Goal: Communication & Community: Answer question/provide support

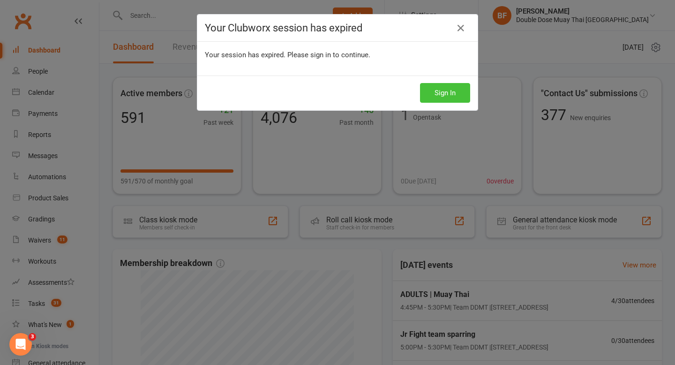
click at [454, 93] on button "Sign In" at bounding box center [445, 93] width 50 height 20
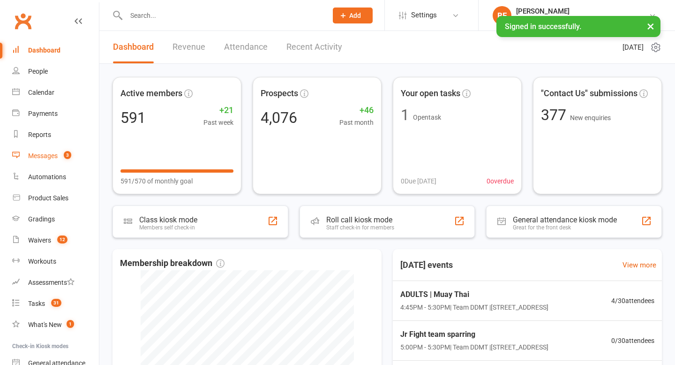
click at [58, 158] on link "Messages 3" at bounding box center [55, 155] width 87 height 21
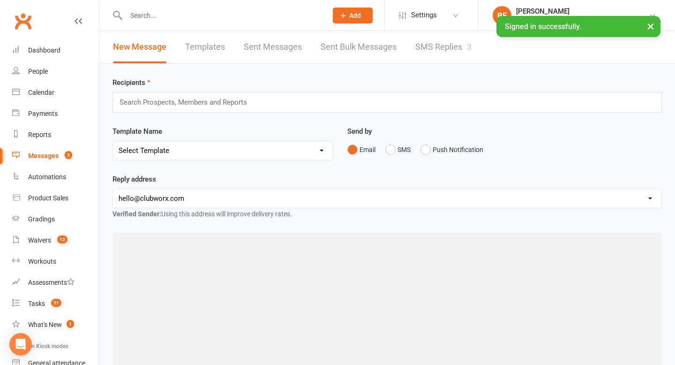
click at [446, 41] on link "SMS Replies 3" at bounding box center [444, 47] width 56 height 32
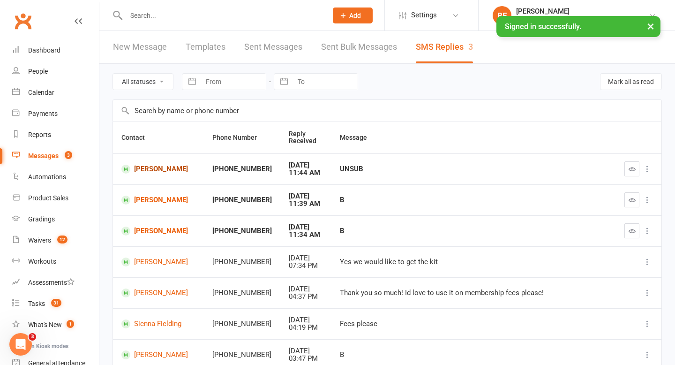
click at [143, 166] on link "[PERSON_NAME]" at bounding box center [158, 169] width 74 height 9
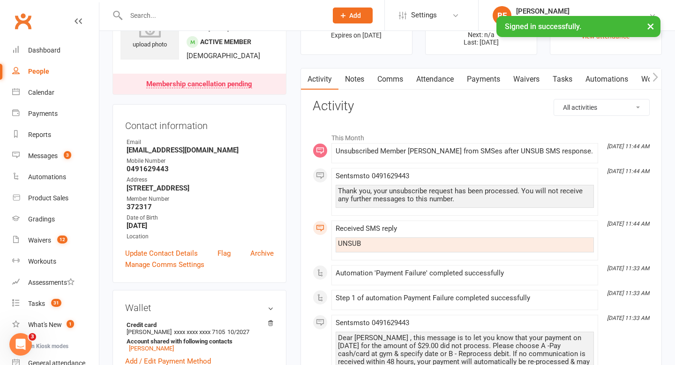
scroll to position [56, 0]
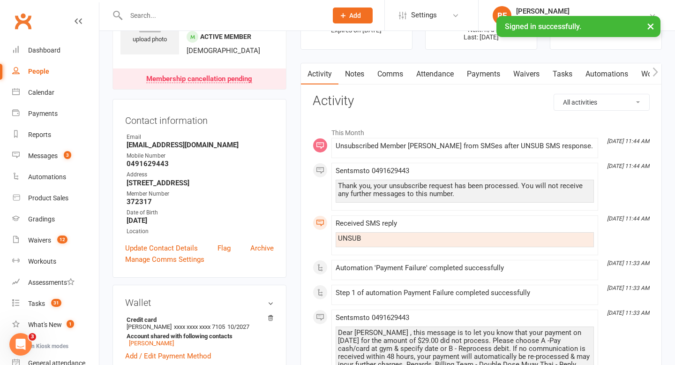
click at [360, 78] on link "Notes" at bounding box center [355, 74] width 32 height 22
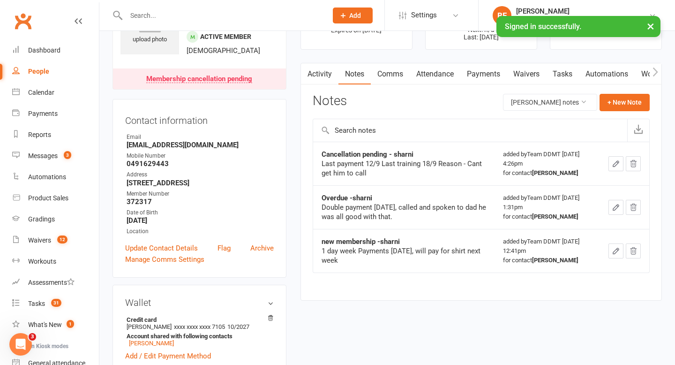
click at [469, 73] on link "Payments" at bounding box center [484, 74] width 46 height 22
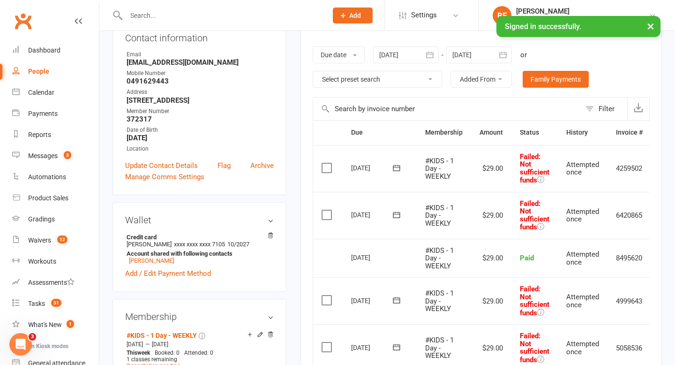
scroll to position [190, 0]
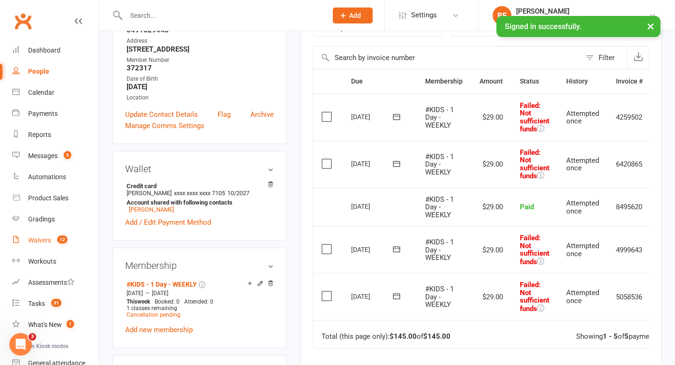
click at [61, 243] on span "12" at bounding box center [62, 239] width 10 height 8
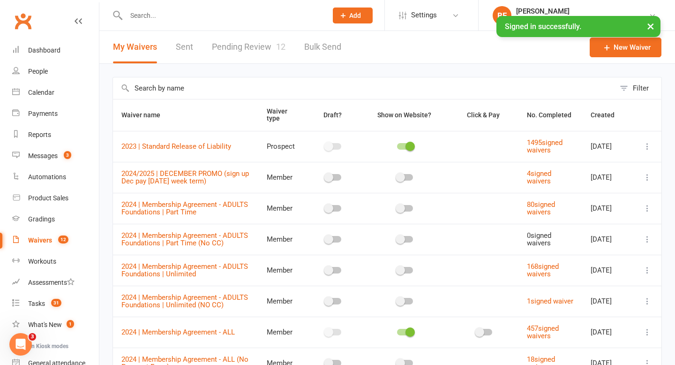
click at [253, 39] on link "Pending Review 12" at bounding box center [249, 47] width 74 height 32
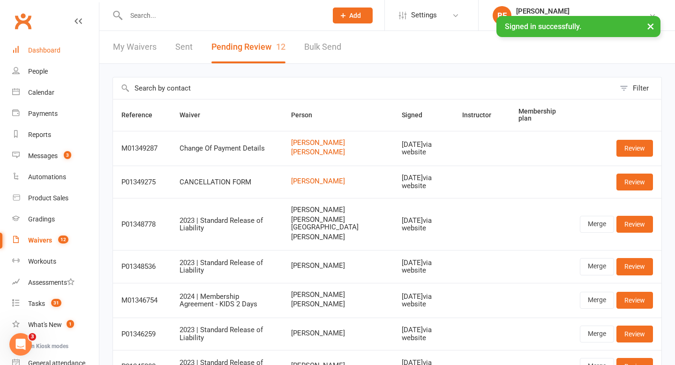
click at [52, 52] on div "Dashboard" at bounding box center [44, 50] width 32 height 8
